Goal: Navigation & Orientation: Find specific page/section

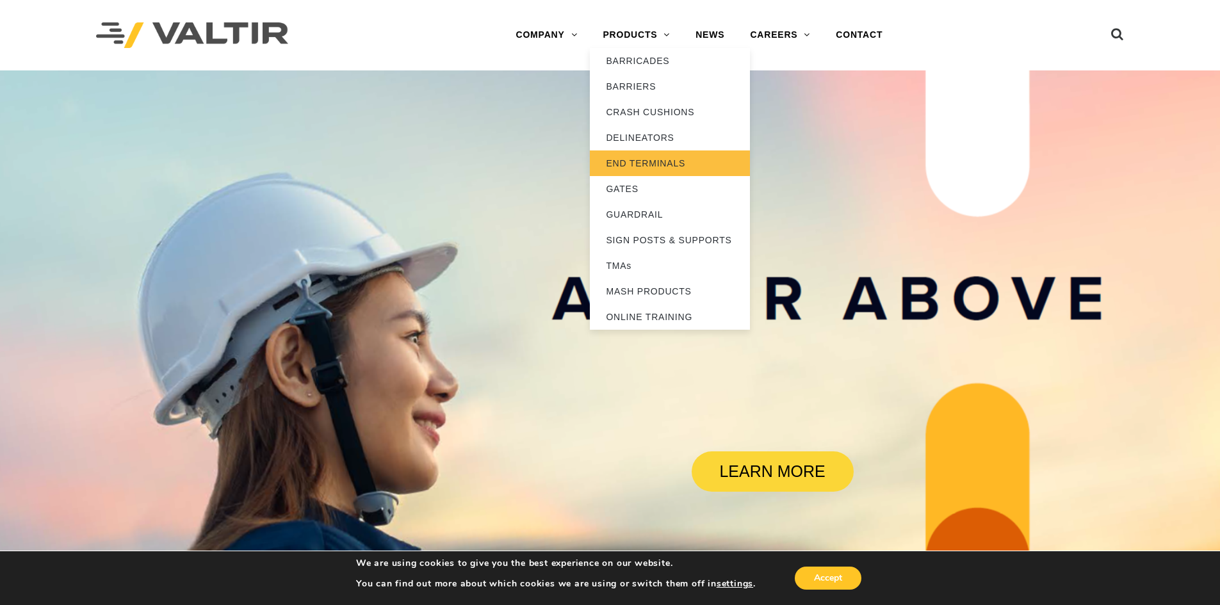
click at [662, 154] on link "END TERMINALS" at bounding box center [670, 164] width 160 height 26
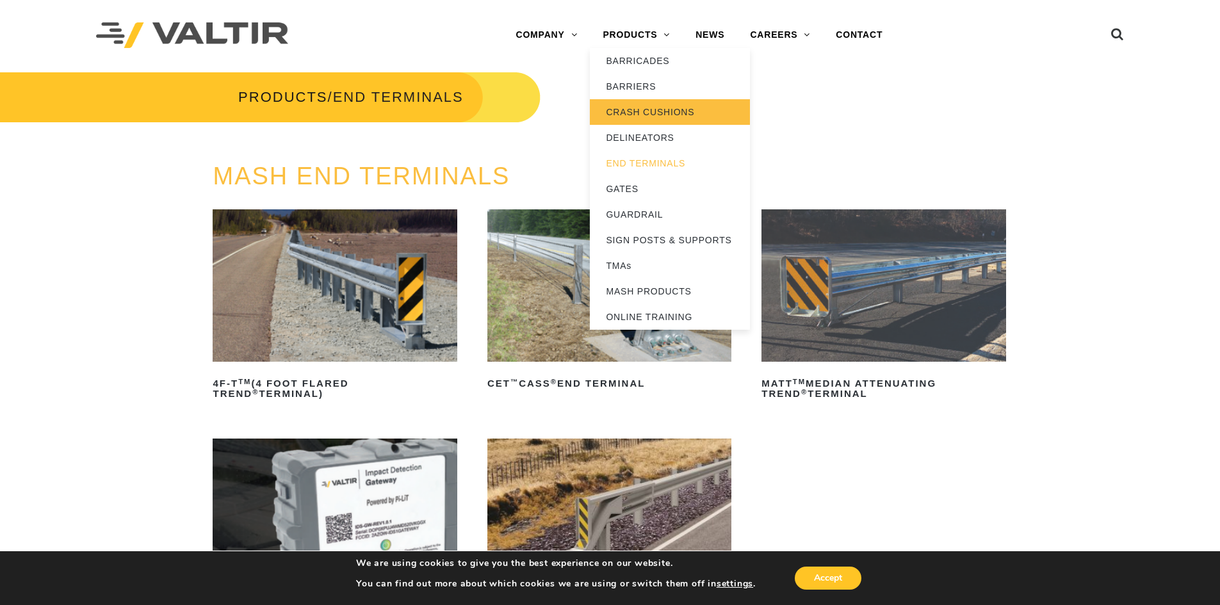
click at [648, 108] on link "CRASH CUSHIONS" at bounding box center [670, 112] width 160 height 26
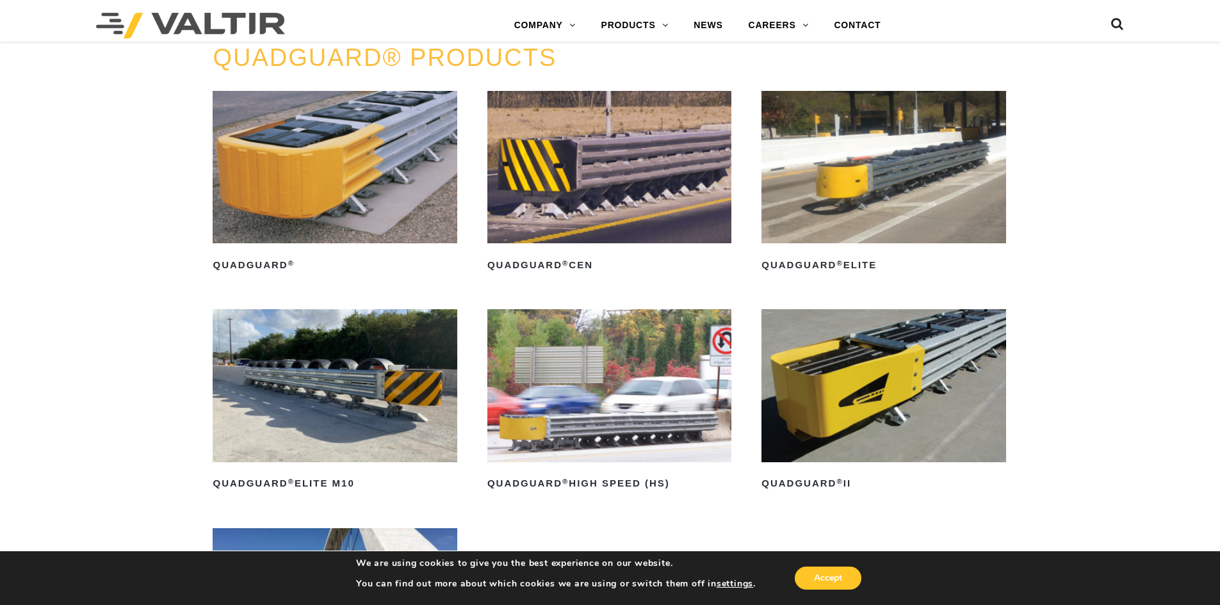
scroll to position [897, 0]
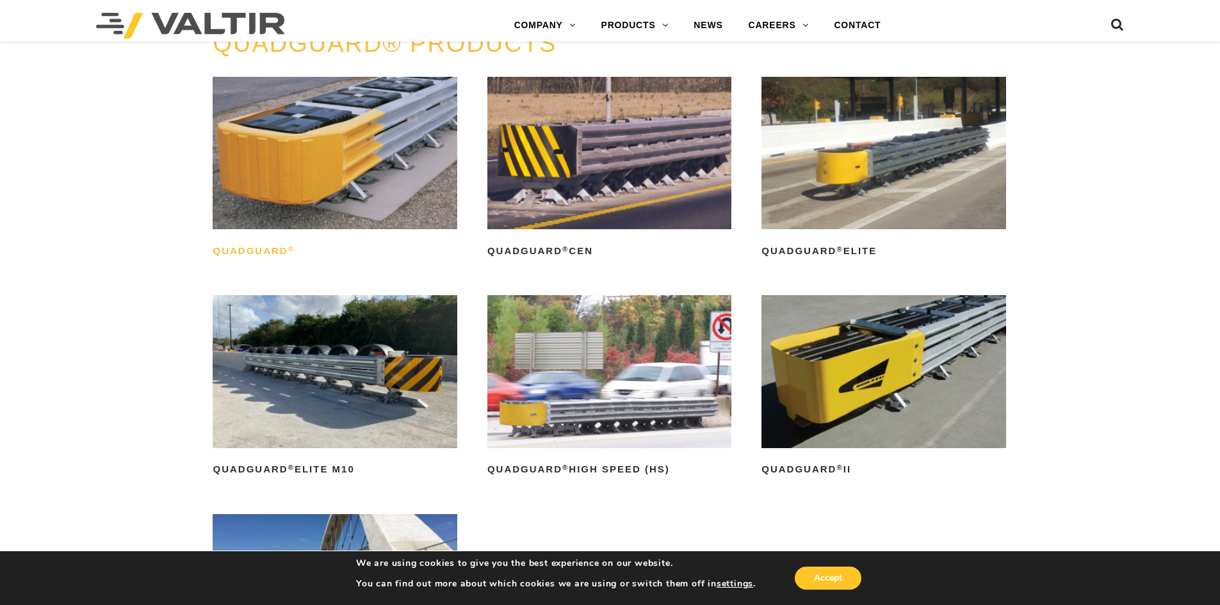
click at [270, 251] on h2 "QuadGuard ®" at bounding box center [335, 251] width 244 height 21
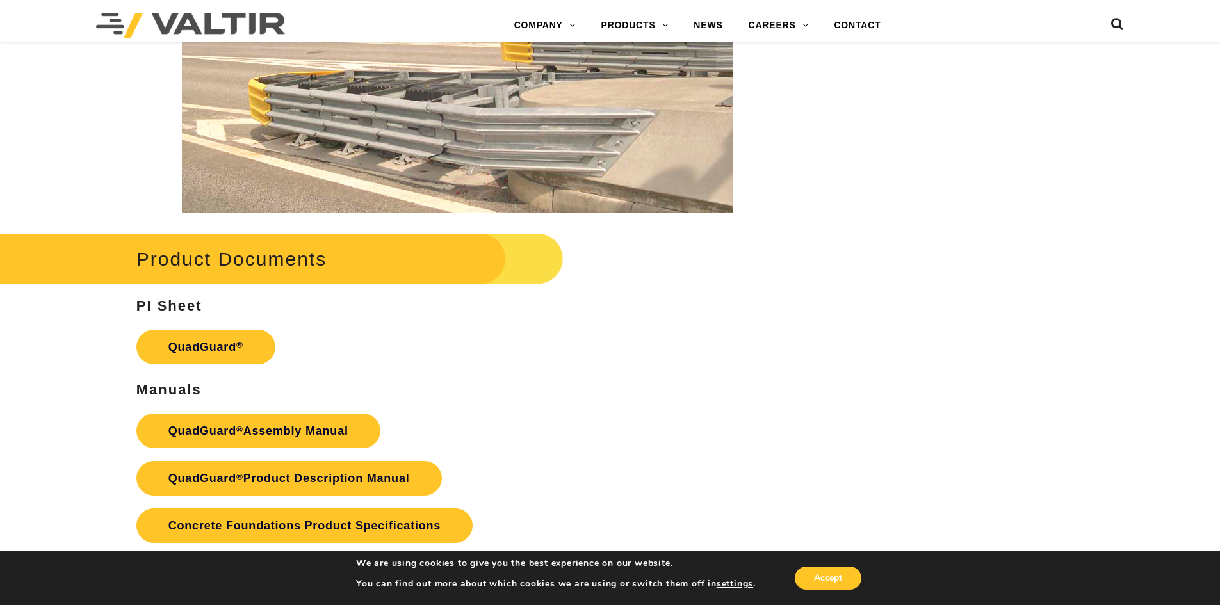
scroll to position [2499, 0]
